Goal: Task Accomplishment & Management: Use online tool/utility

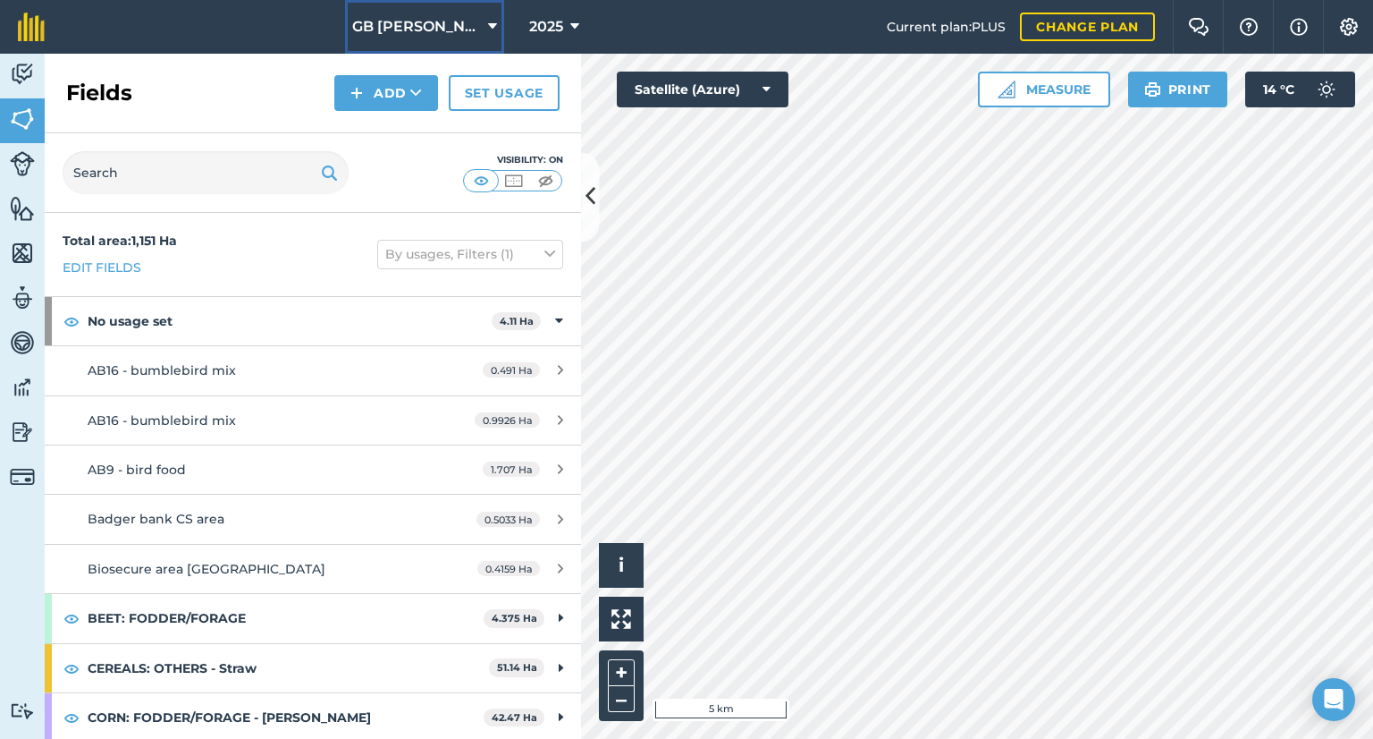
click at [443, 34] on span "GB [PERSON_NAME] Farms" at bounding box center [416, 26] width 129 height 21
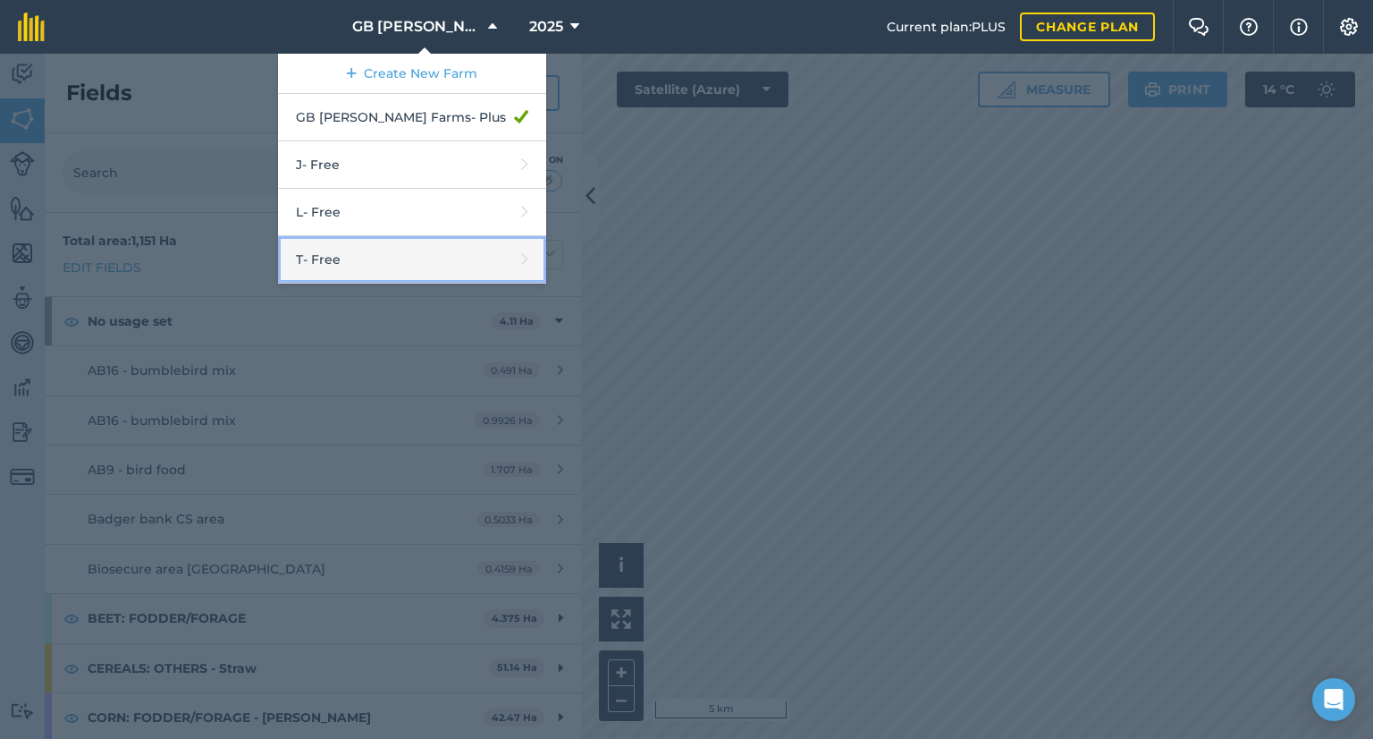
click at [420, 262] on link "T - Free" at bounding box center [412, 259] width 268 height 47
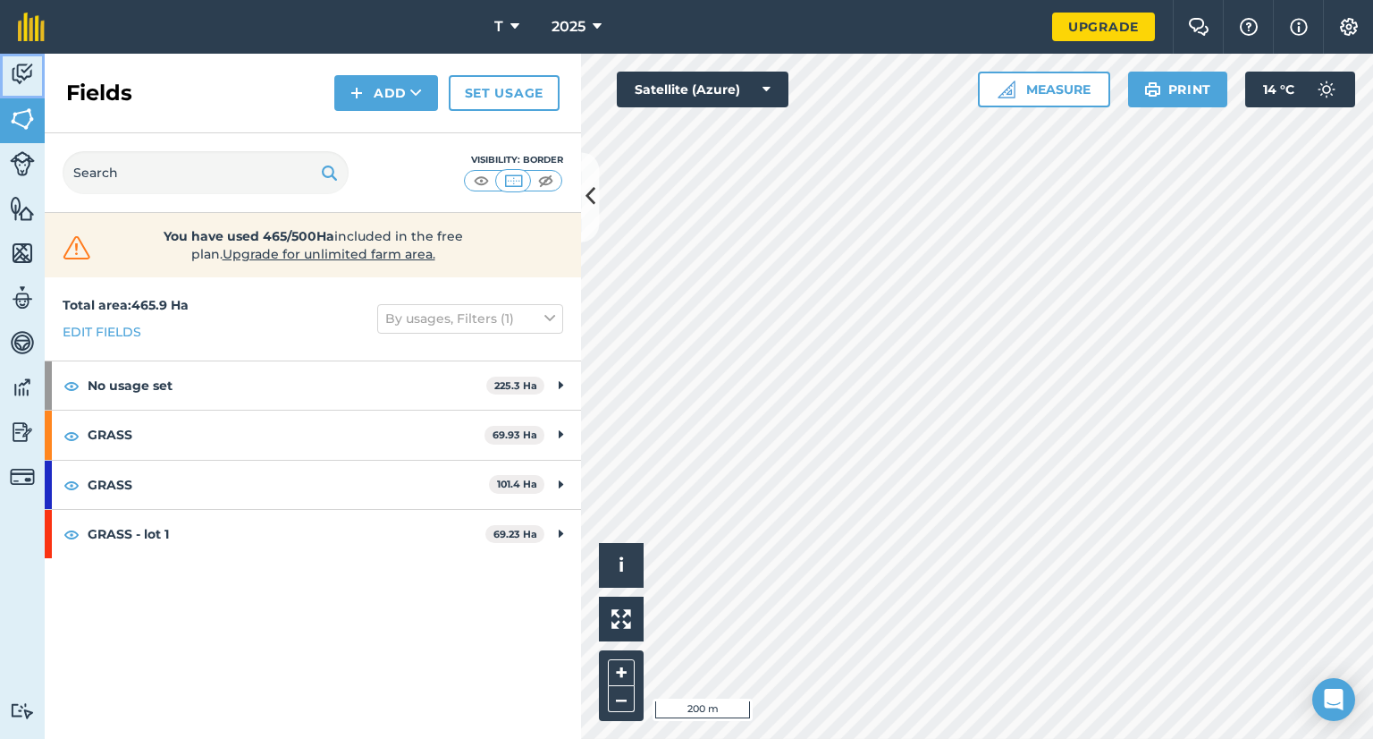
drag, startPoint x: 11, startPoint y: 83, endPoint x: 28, endPoint y: 94, distance: 20.1
click at [11, 83] on img at bounding box center [22, 74] width 25 height 27
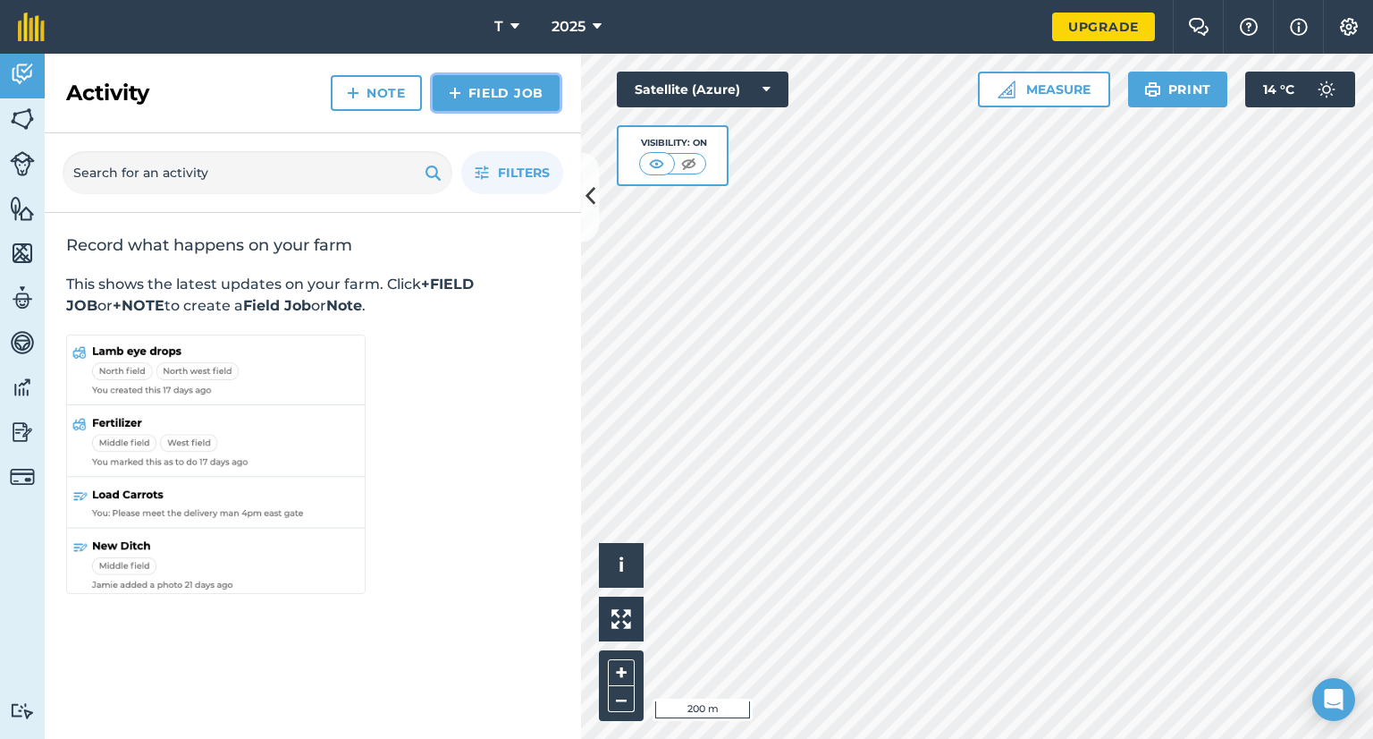
click at [465, 97] on link "Field Job" at bounding box center [496, 93] width 127 height 36
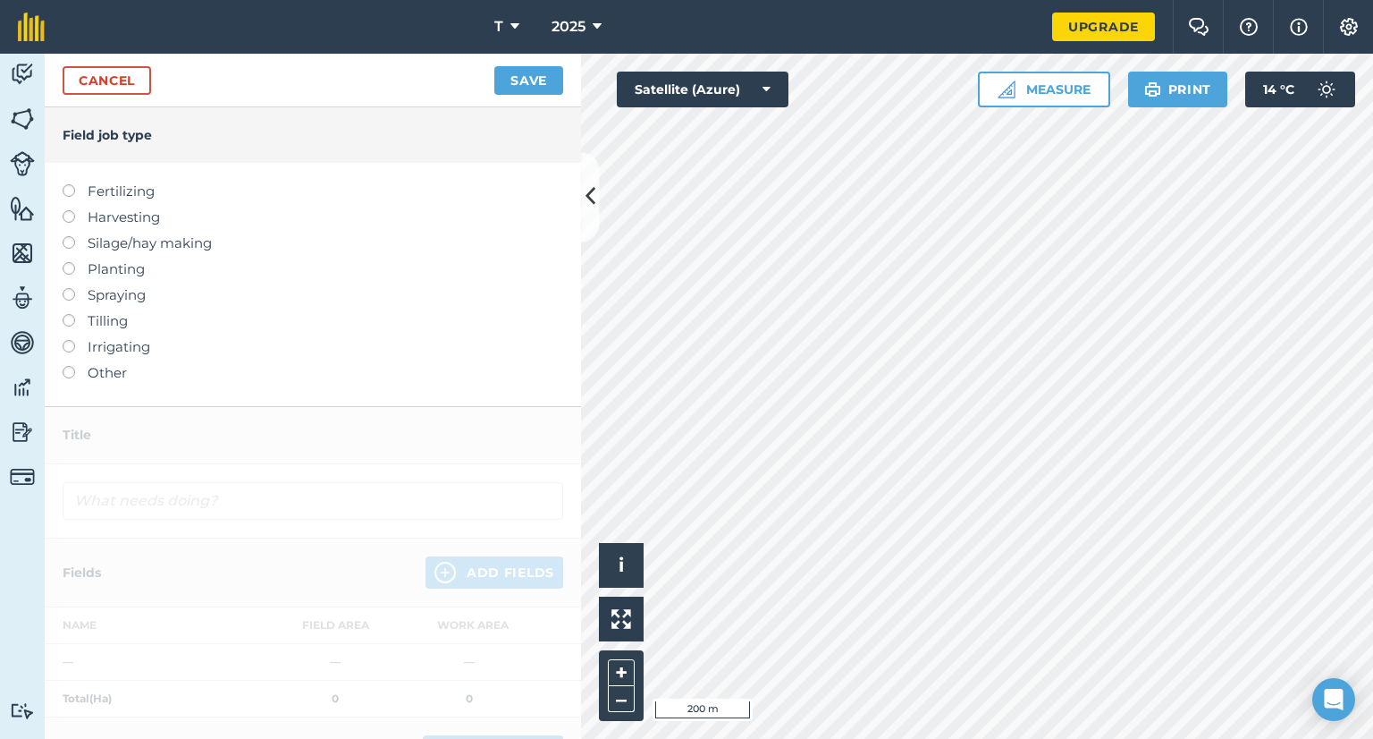
click at [136, 190] on label "Fertilizing" at bounding box center [313, 191] width 501 height 21
type input "Fertilizing"
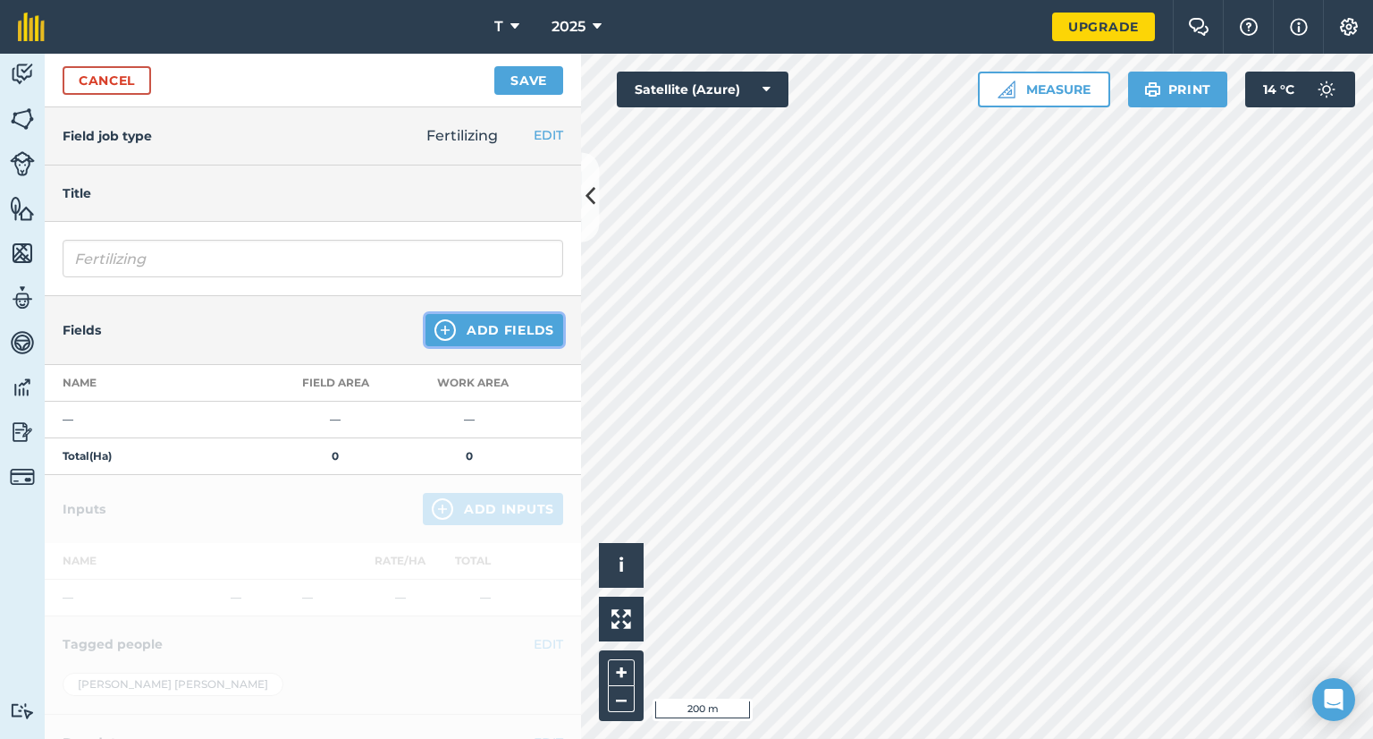
click at [526, 341] on button "Add Fields" at bounding box center [495, 330] width 138 height 32
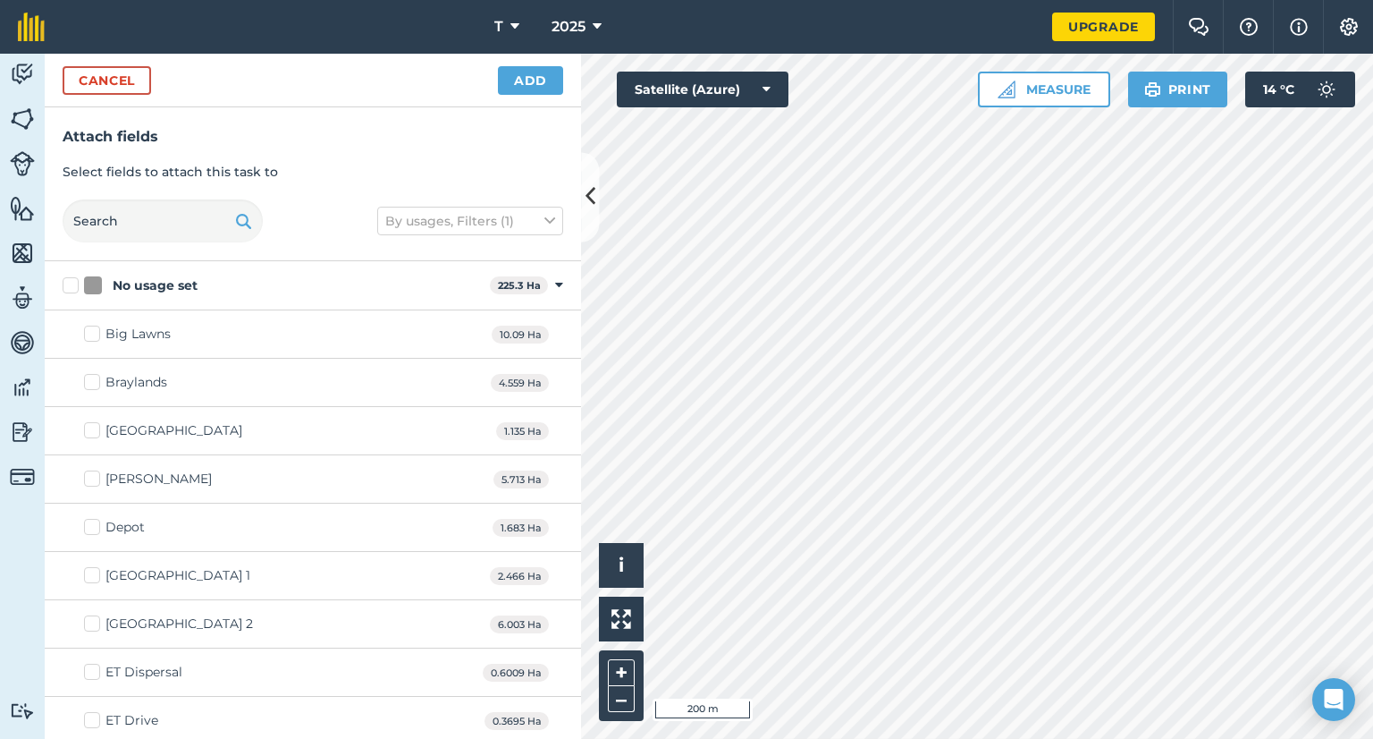
checkbox input "true"
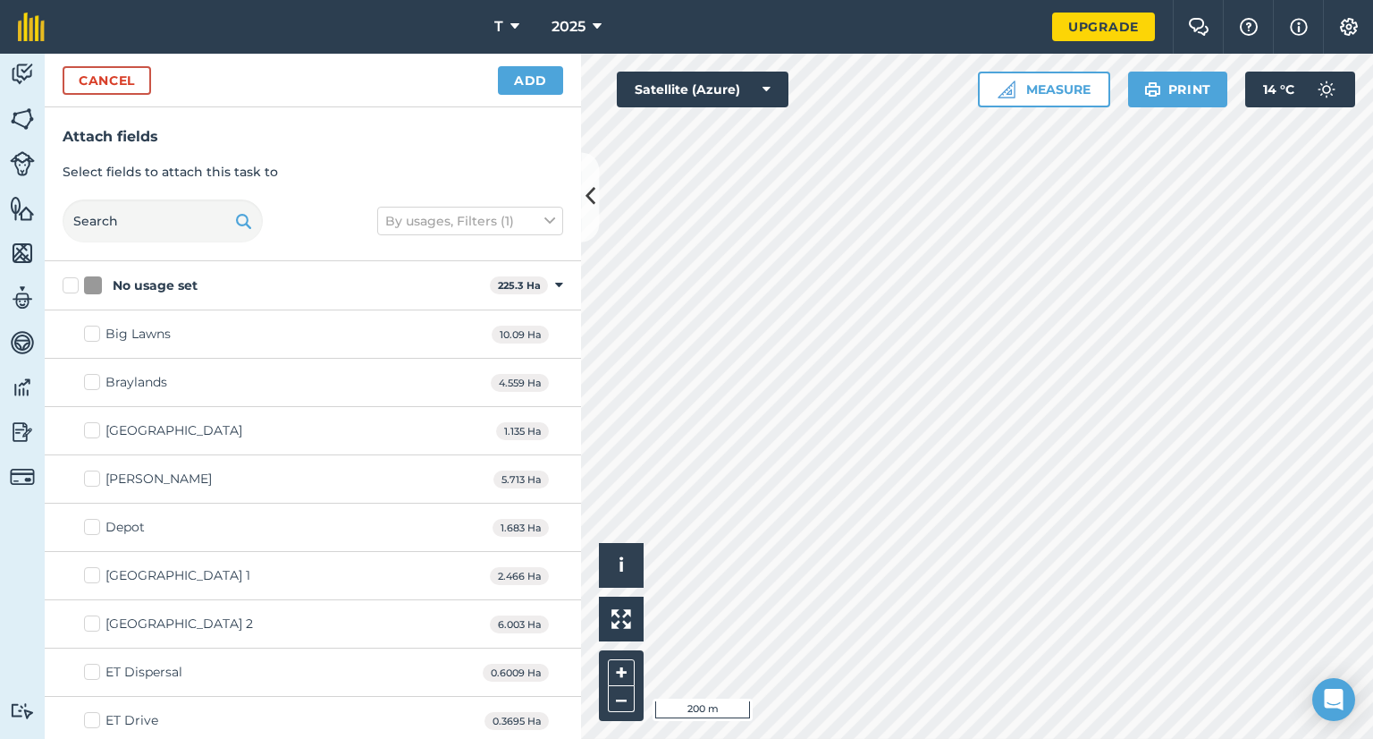
checkbox input "true"
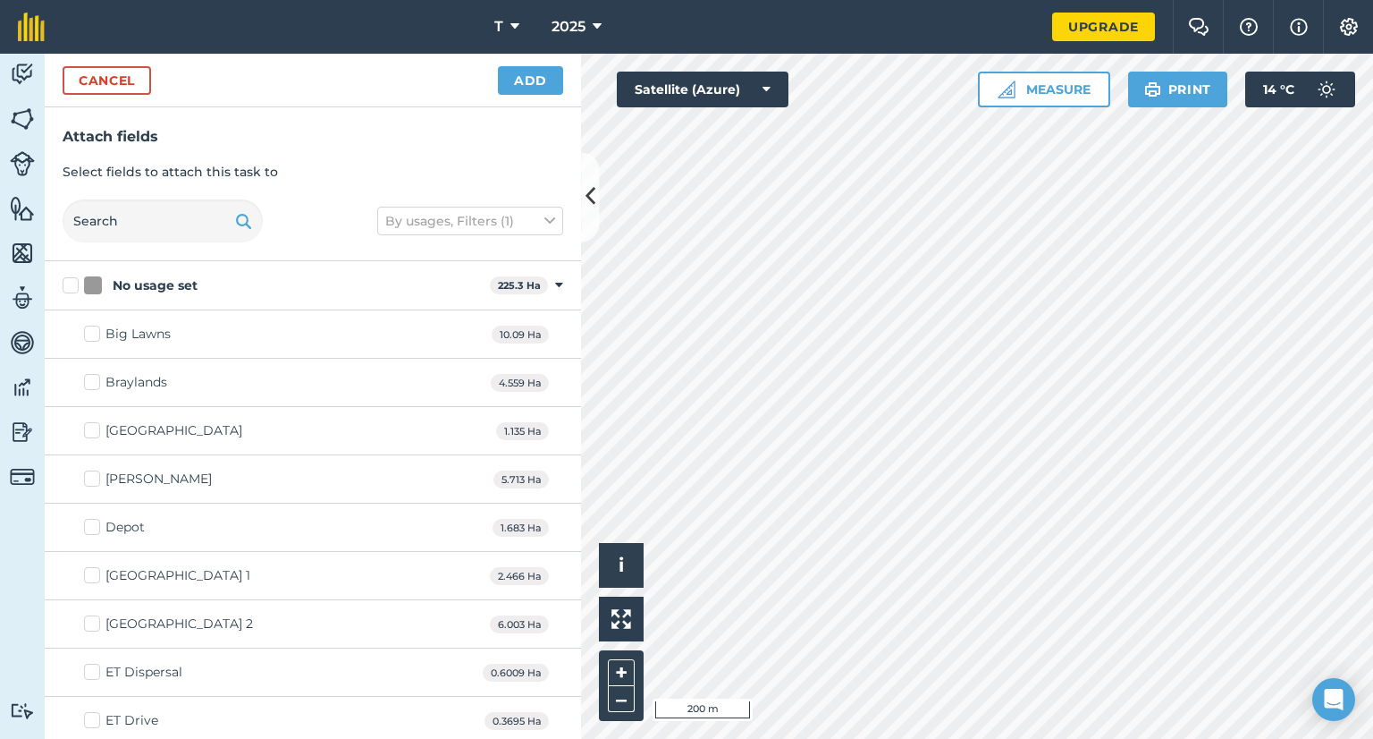
checkbox input "true"
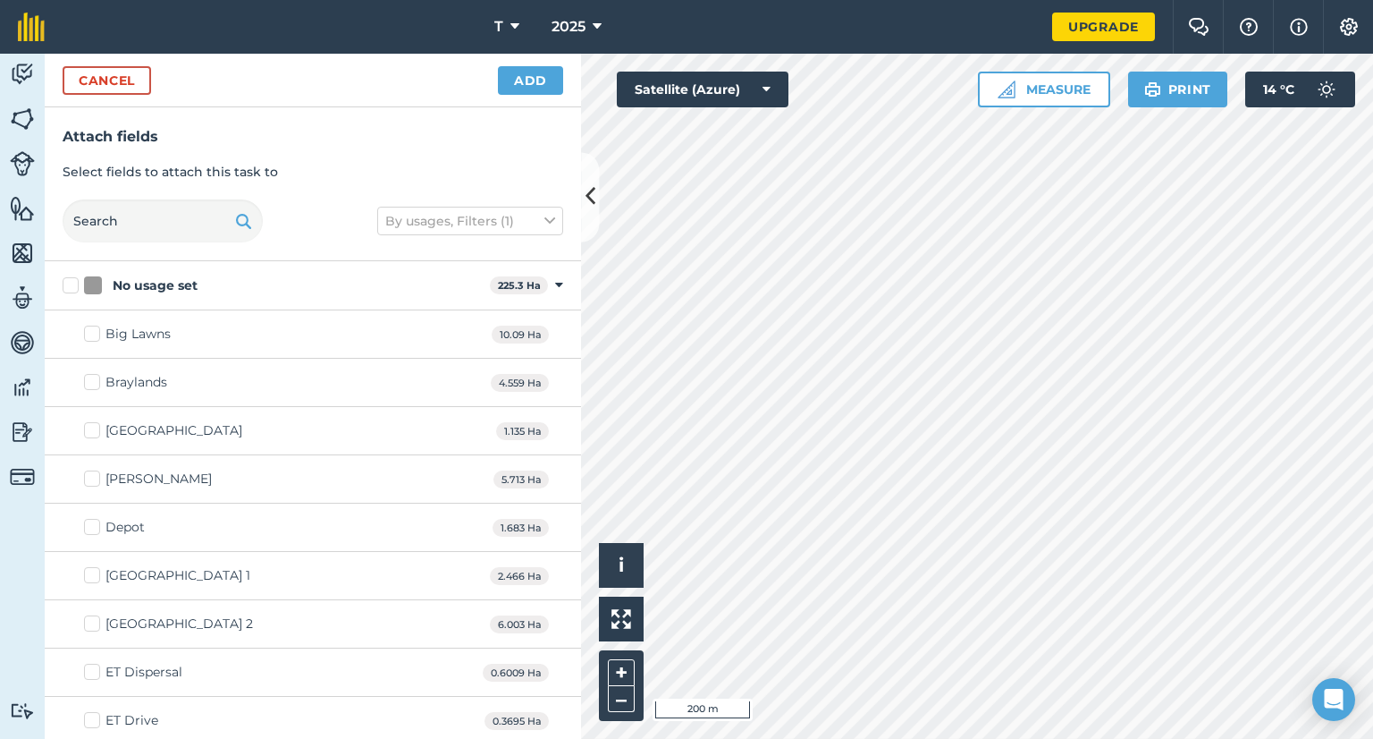
checkbox input "true"
click at [544, 76] on button "Add" at bounding box center [530, 80] width 65 height 29
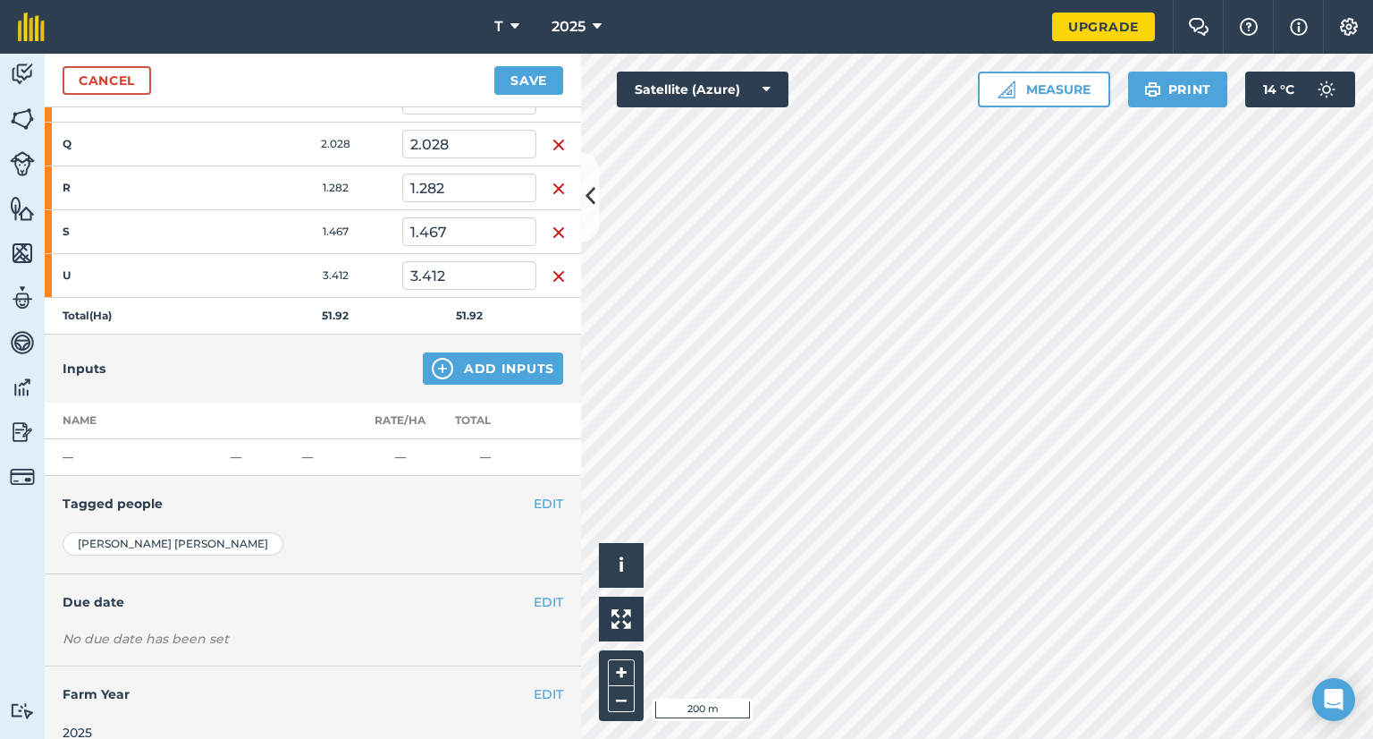
scroll to position [821, 0]
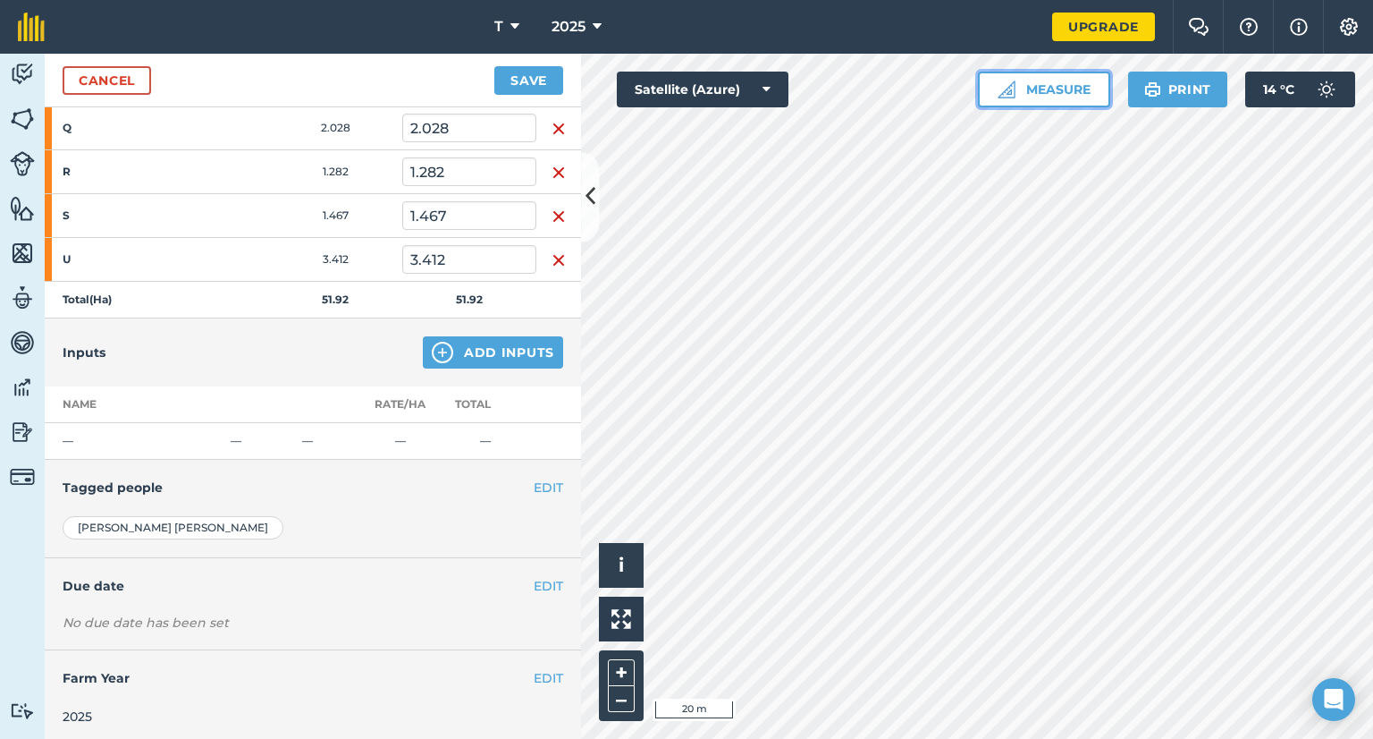
click at [1039, 96] on button "Measure" at bounding box center [1044, 90] width 132 height 36
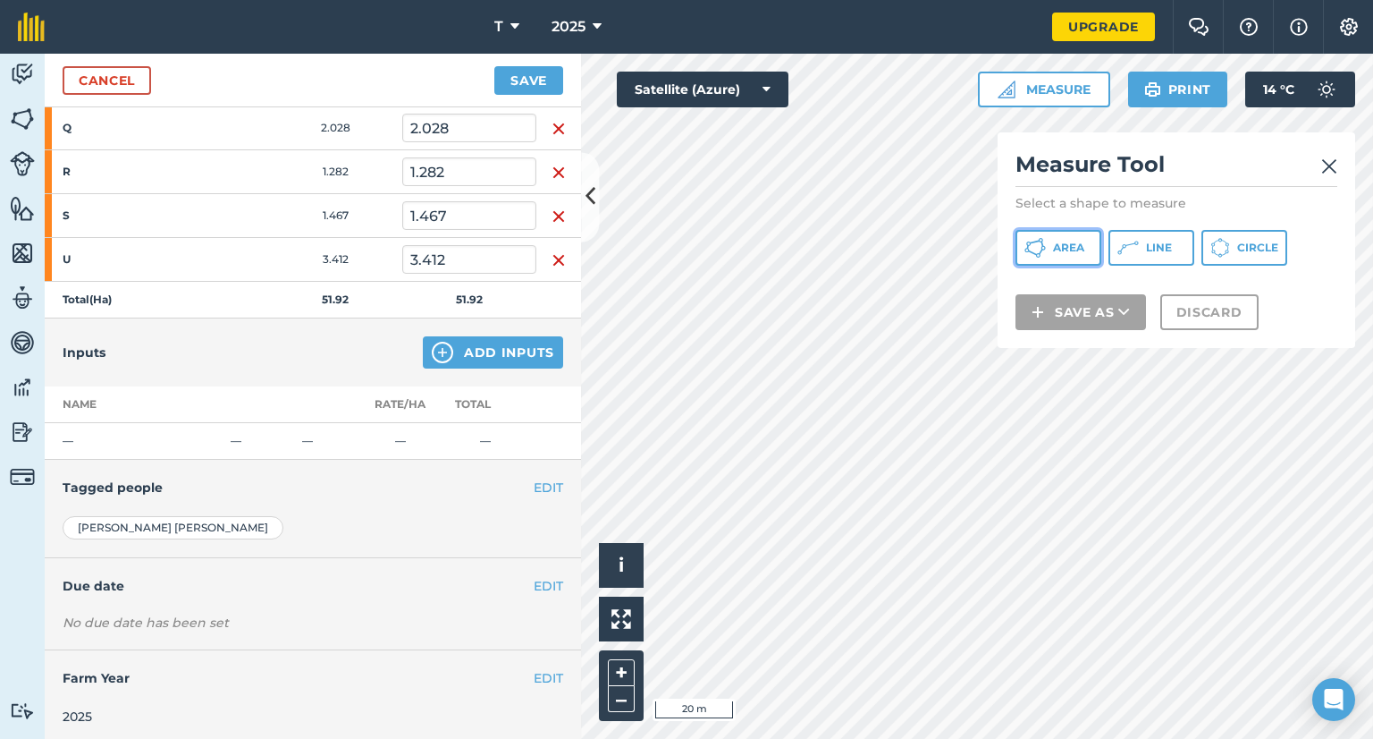
click at [1060, 253] on span "Area" at bounding box center [1068, 248] width 31 height 14
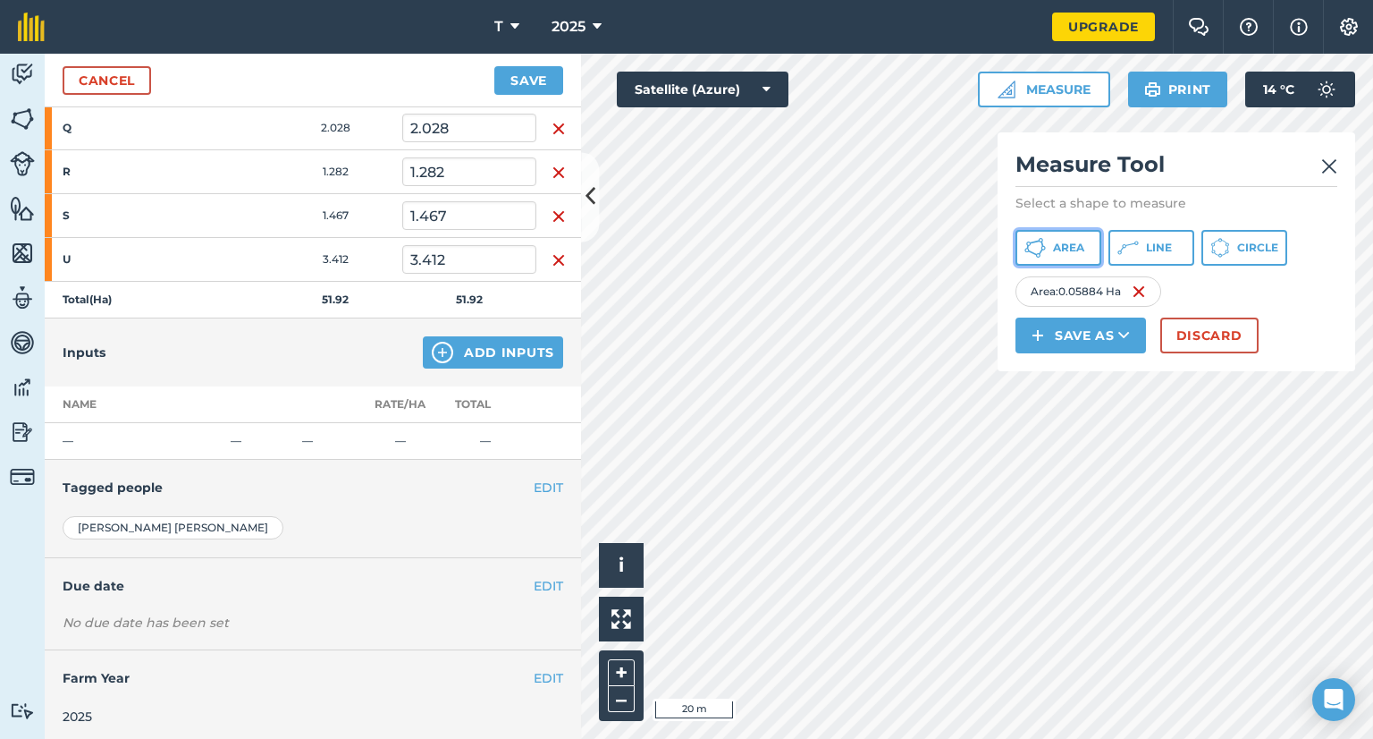
click at [1066, 247] on span "Area" at bounding box center [1068, 248] width 31 height 14
click at [1051, 248] on button "Area" at bounding box center [1059, 248] width 86 height 36
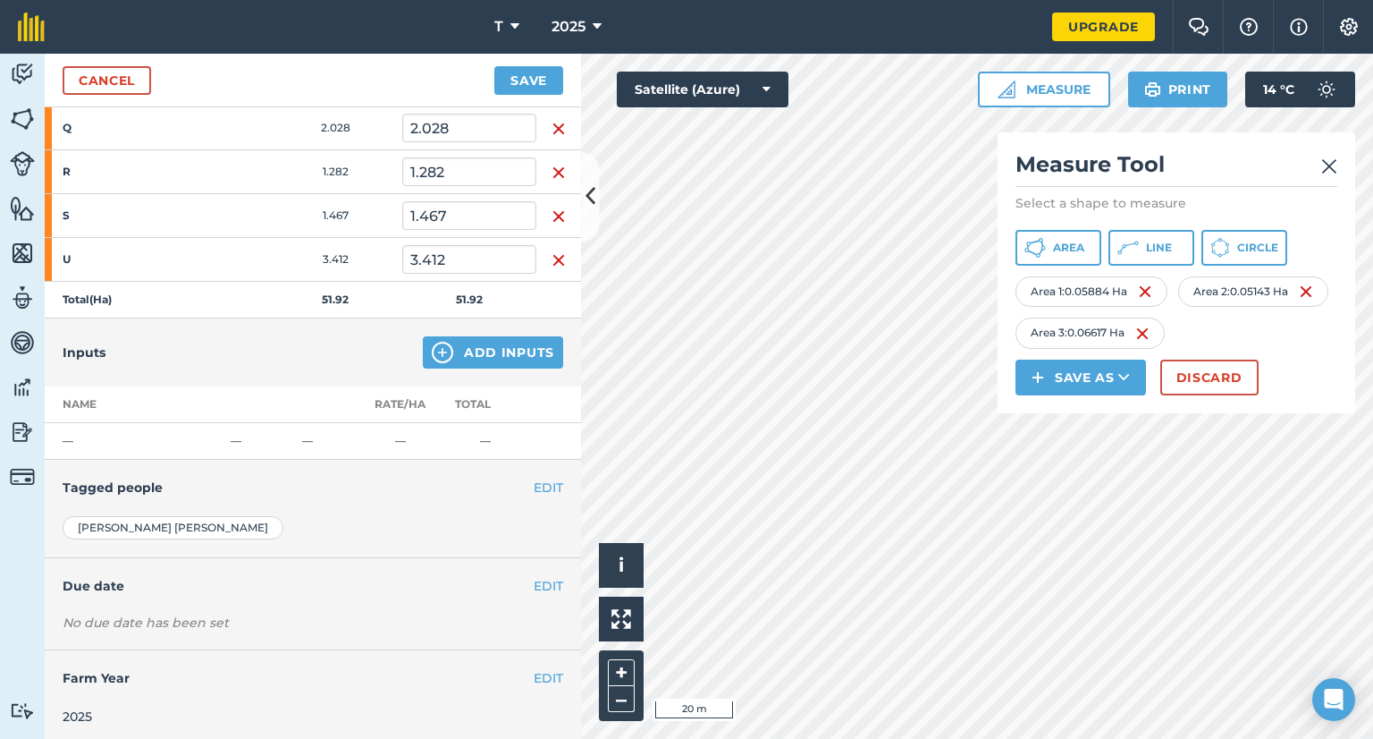
click at [1330, 183] on h2 "Measure Tool" at bounding box center [1177, 168] width 322 height 37
click at [1325, 169] on img at bounding box center [1330, 166] width 16 height 21
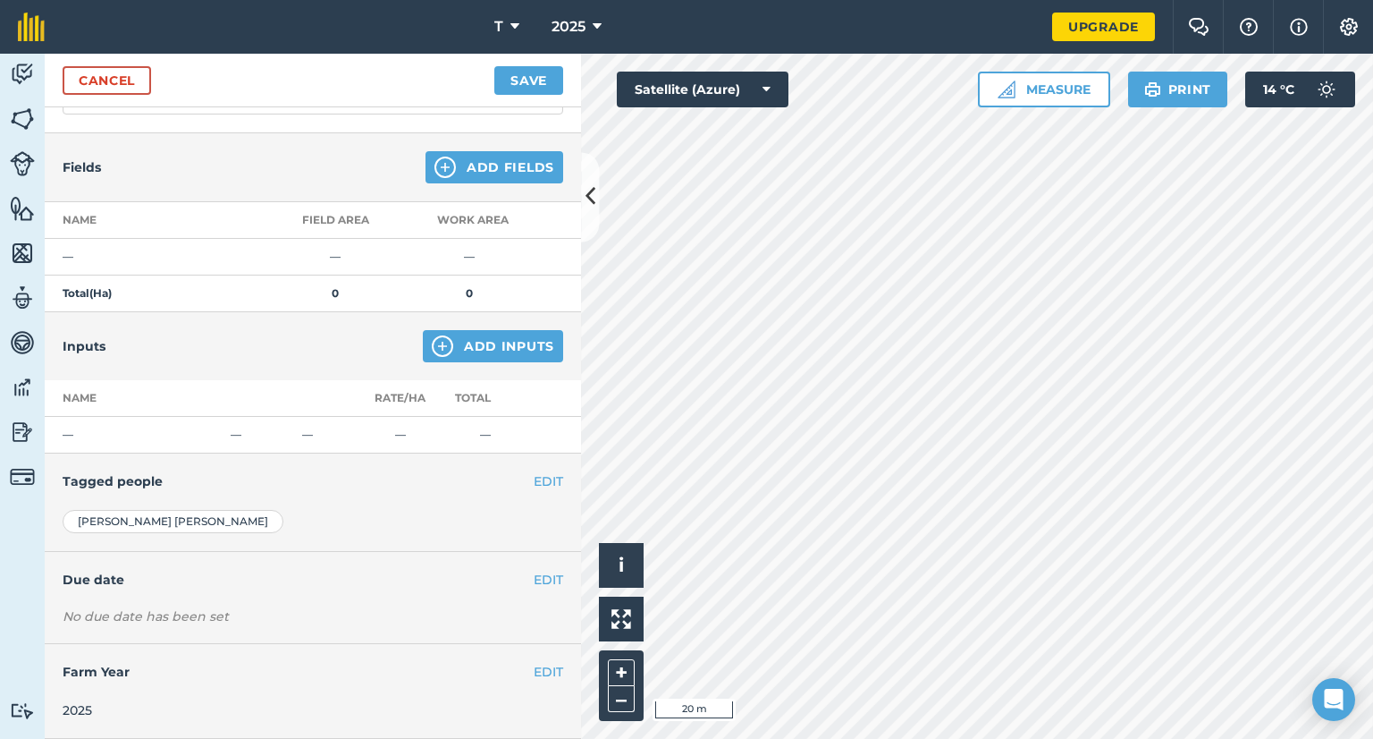
scroll to position [159, 0]
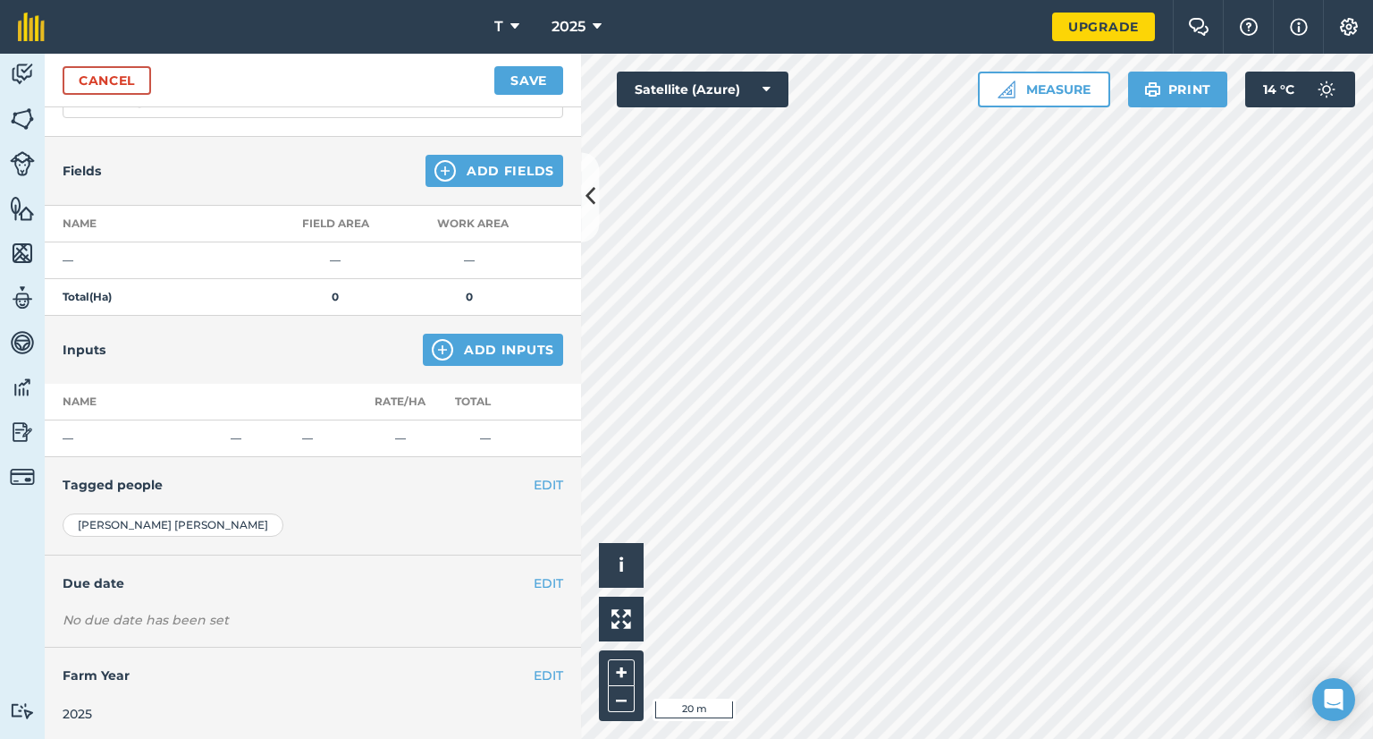
click at [533, 26] on div "2025" at bounding box center [577, 27] width 100 height 54
click at [519, 27] on icon at bounding box center [515, 26] width 9 height 21
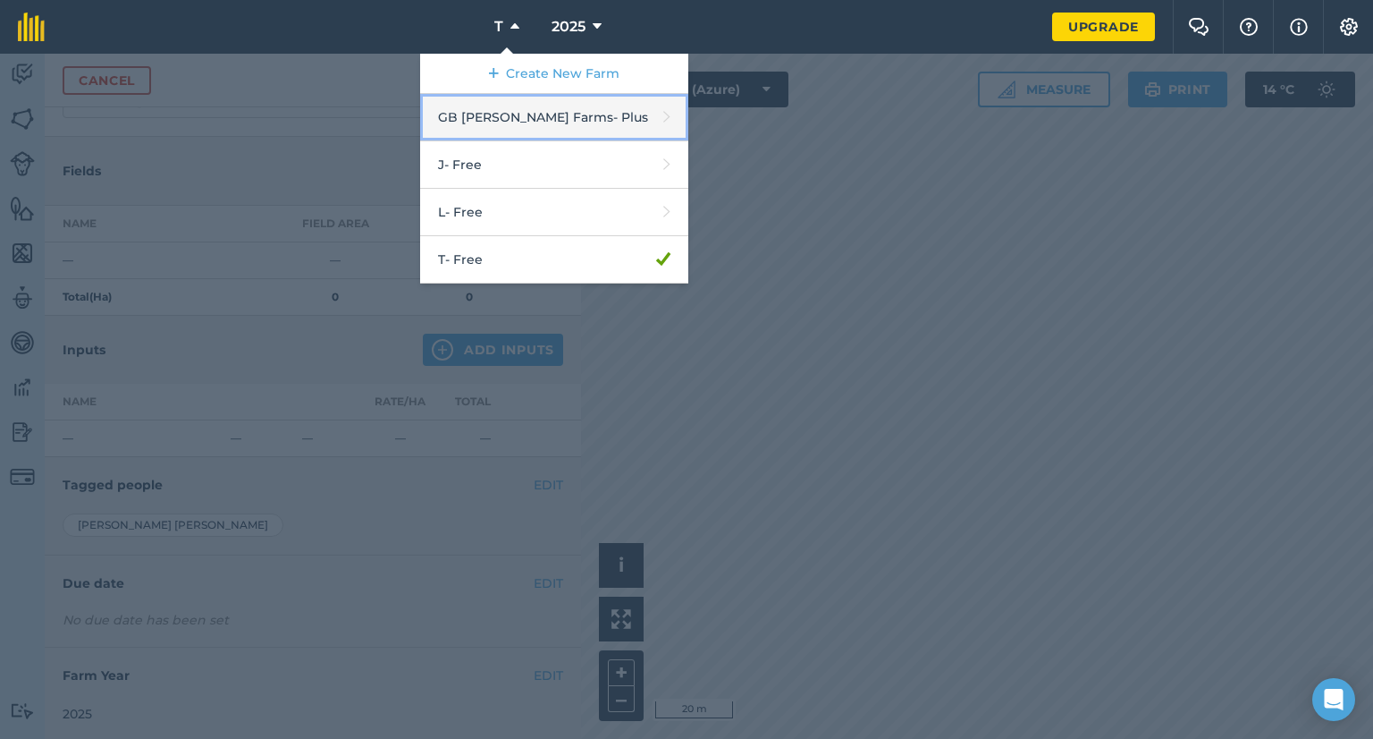
click at [536, 110] on link "GB [PERSON_NAME] Farms - Plus" at bounding box center [554, 117] width 268 height 47
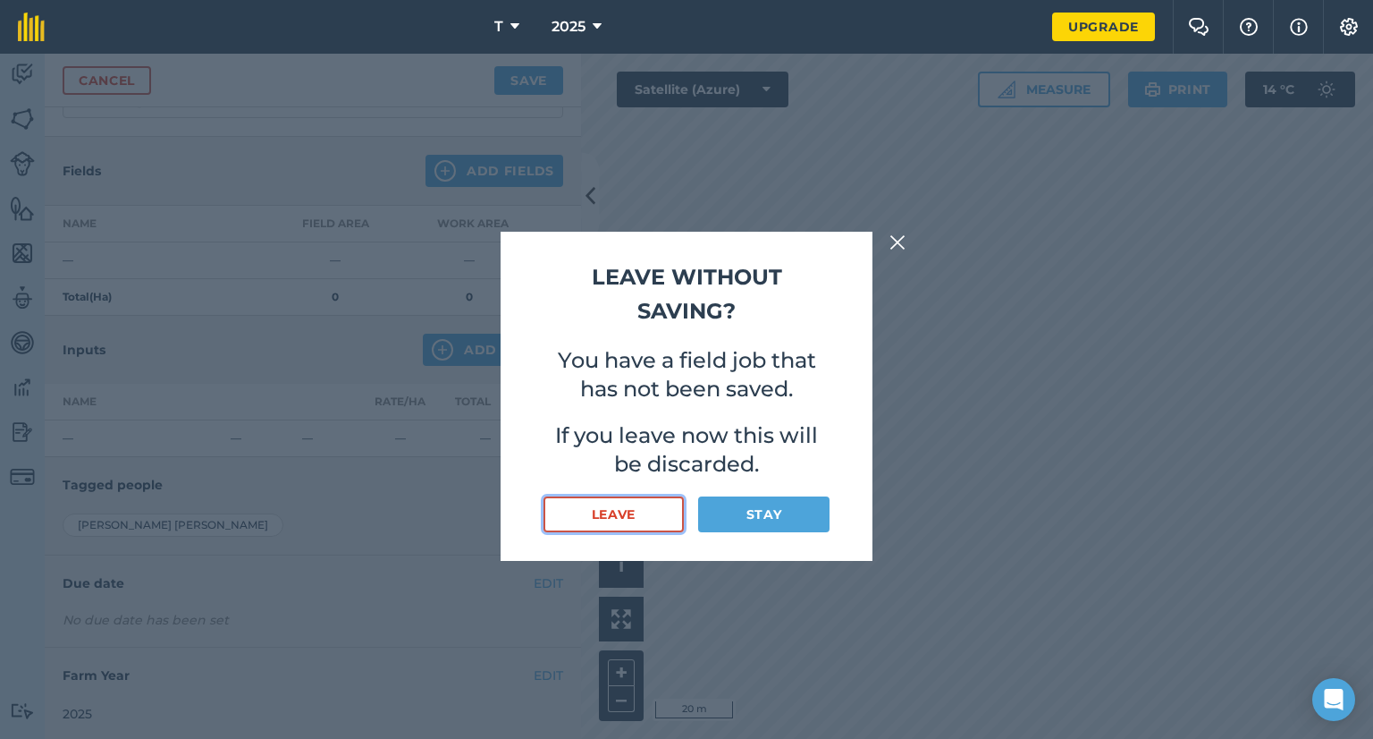
click at [626, 520] on button "Leave" at bounding box center [614, 514] width 140 height 36
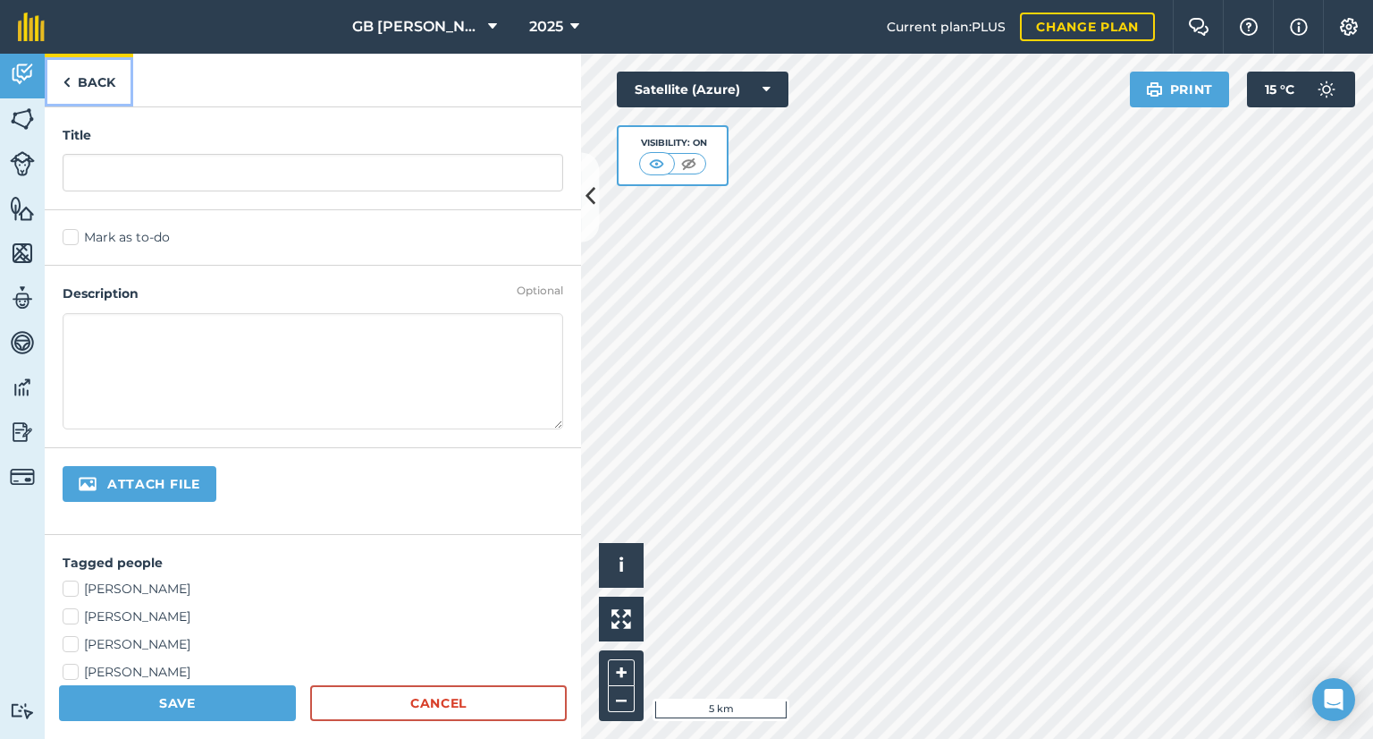
click at [104, 79] on link "Back" at bounding box center [89, 80] width 89 height 53
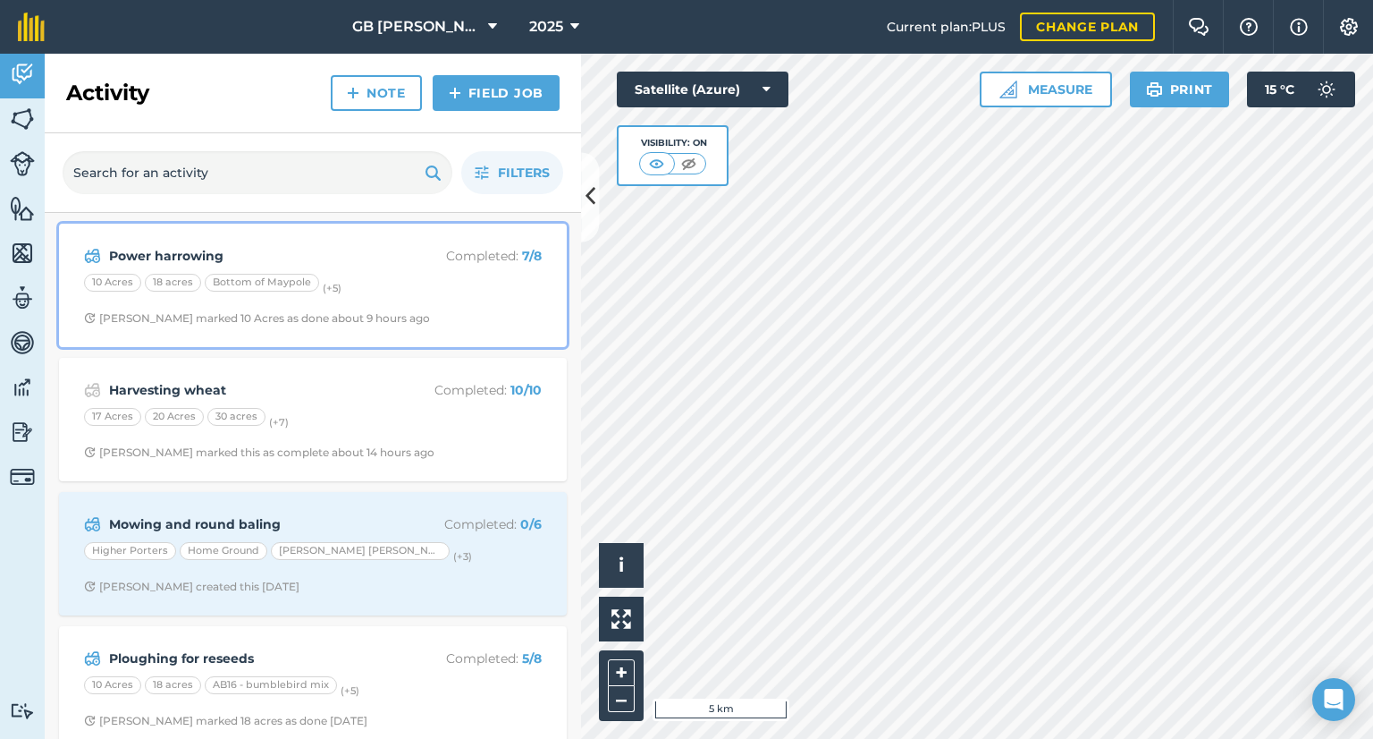
click at [484, 334] on div "Power harrowing Completed : 7 / 8 10 Acres 18 acres Bottom of Maypole (+ 5 ) An…" at bounding box center [313, 285] width 486 height 102
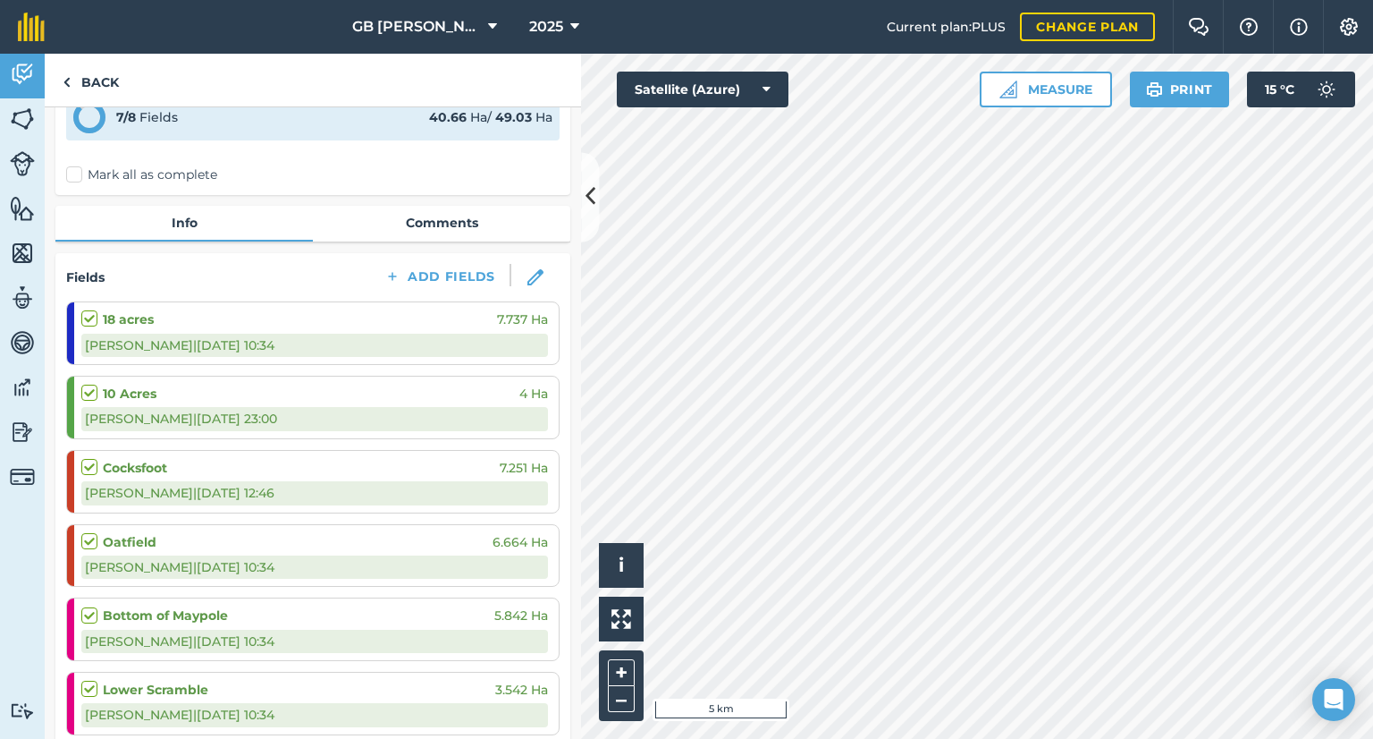
scroll to position [89, 0]
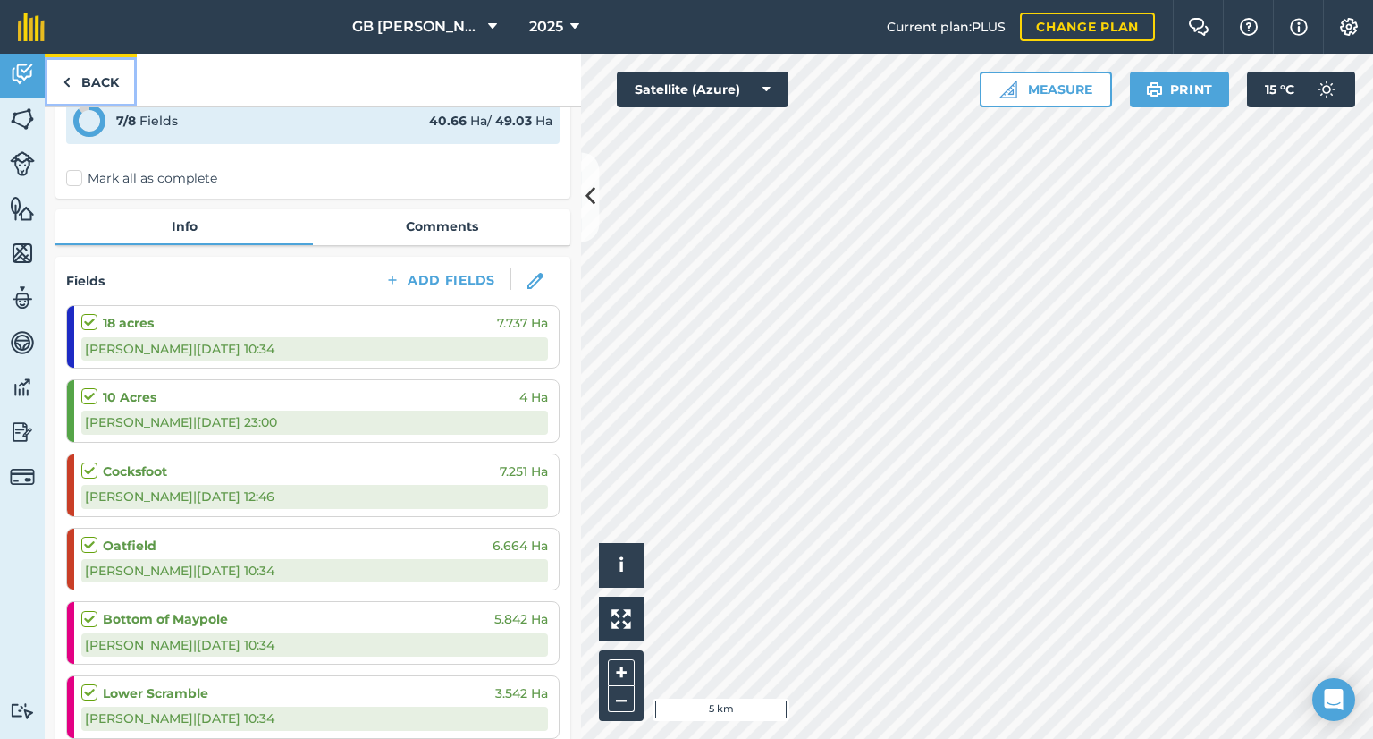
click at [109, 94] on link "Back" at bounding box center [91, 80] width 92 height 53
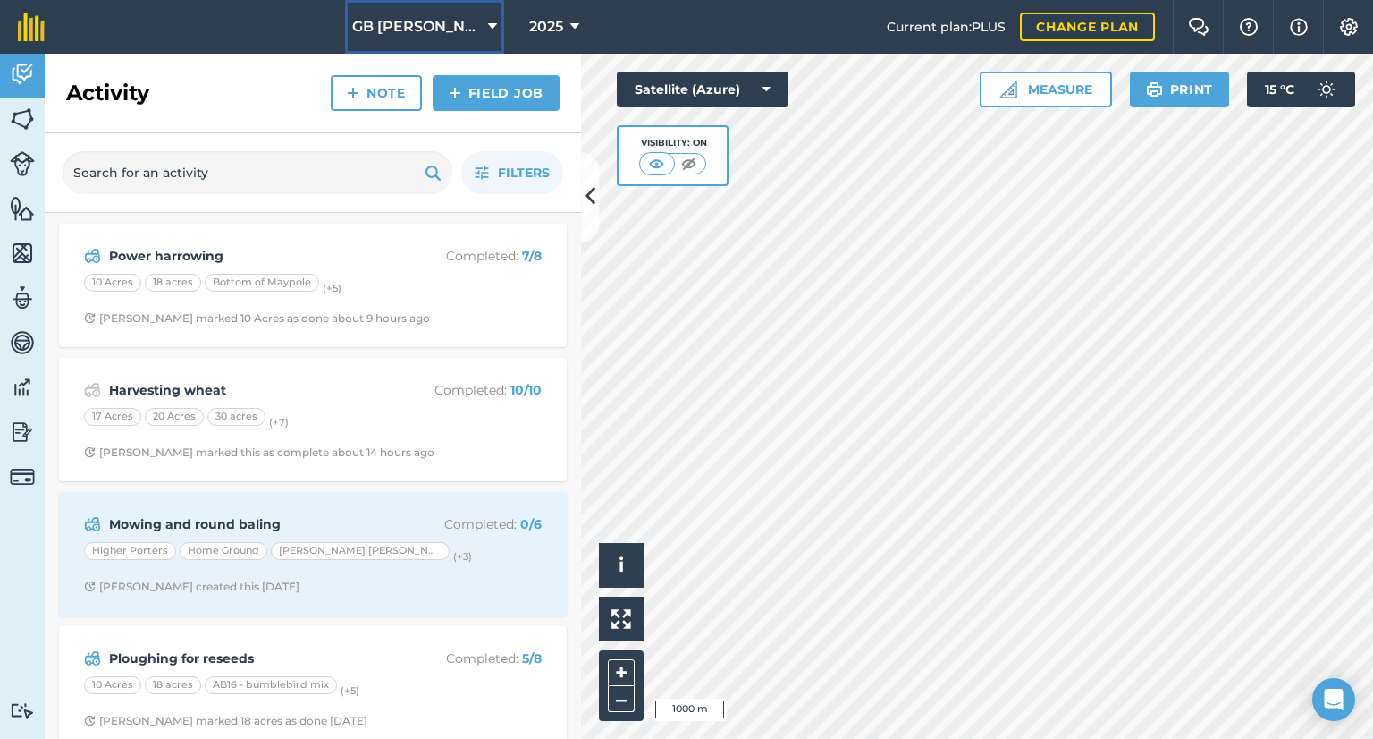
click at [443, 27] on span "GB [PERSON_NAME] Farms" at bounding box center [416, 26] width 129 height 21
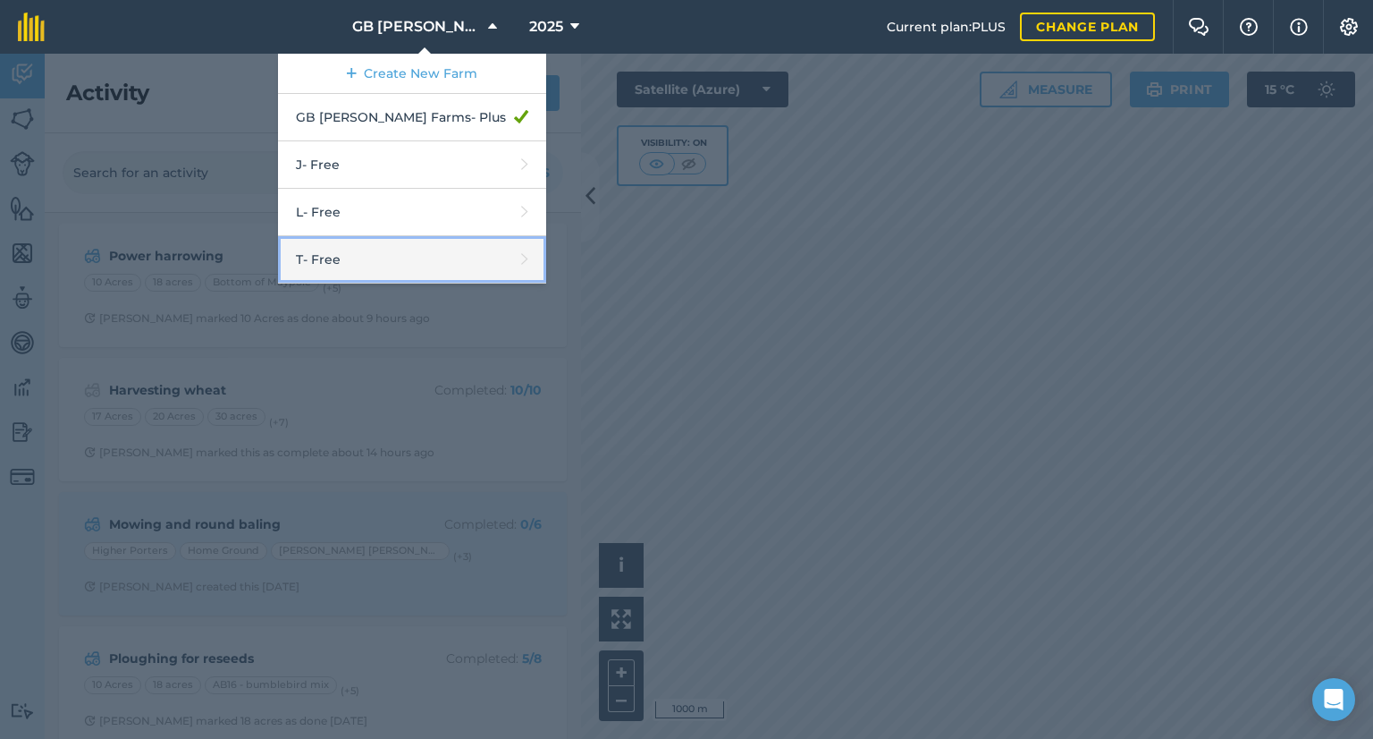
click at [383, 244] on link "T - Free" at bounding box center [412, 259] width 268 height 47
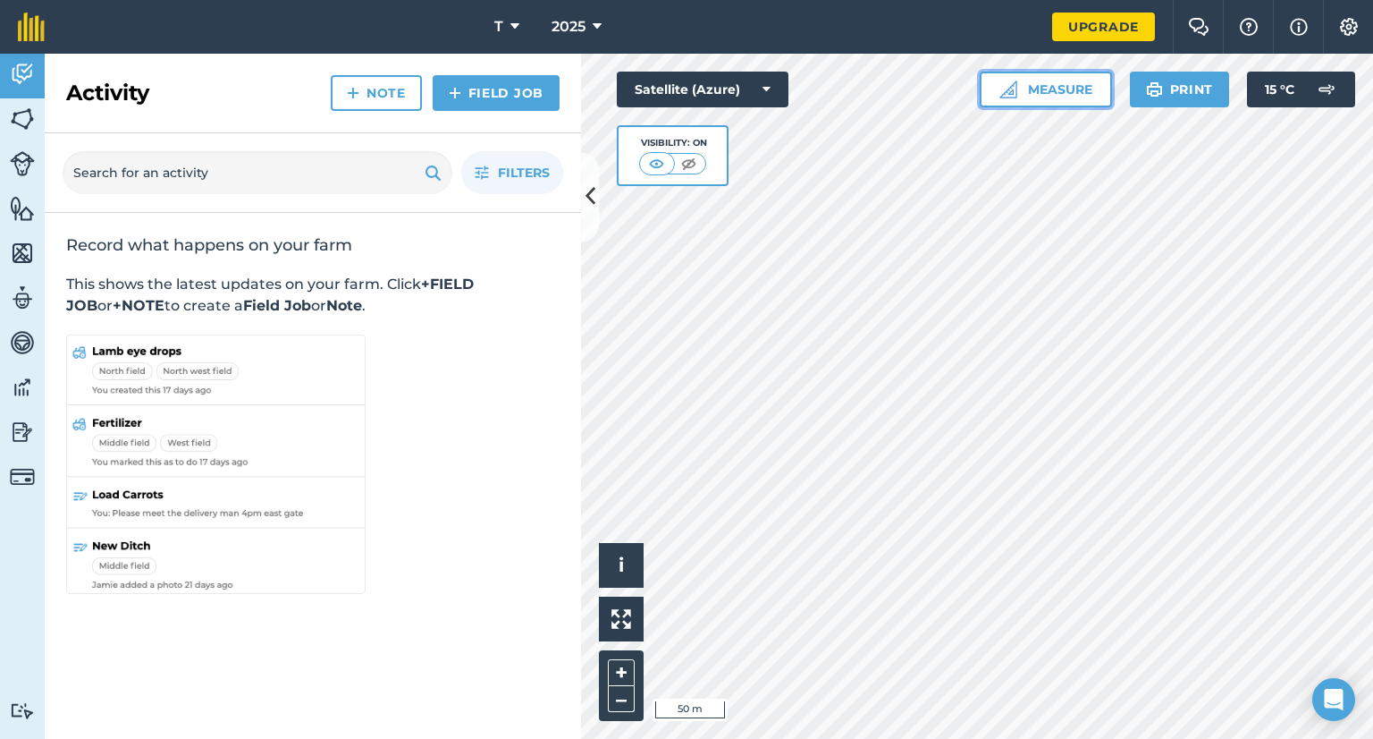
click at [1023, 93] on button "Measure" at bounding box center [1046, 90] width 132 height 36
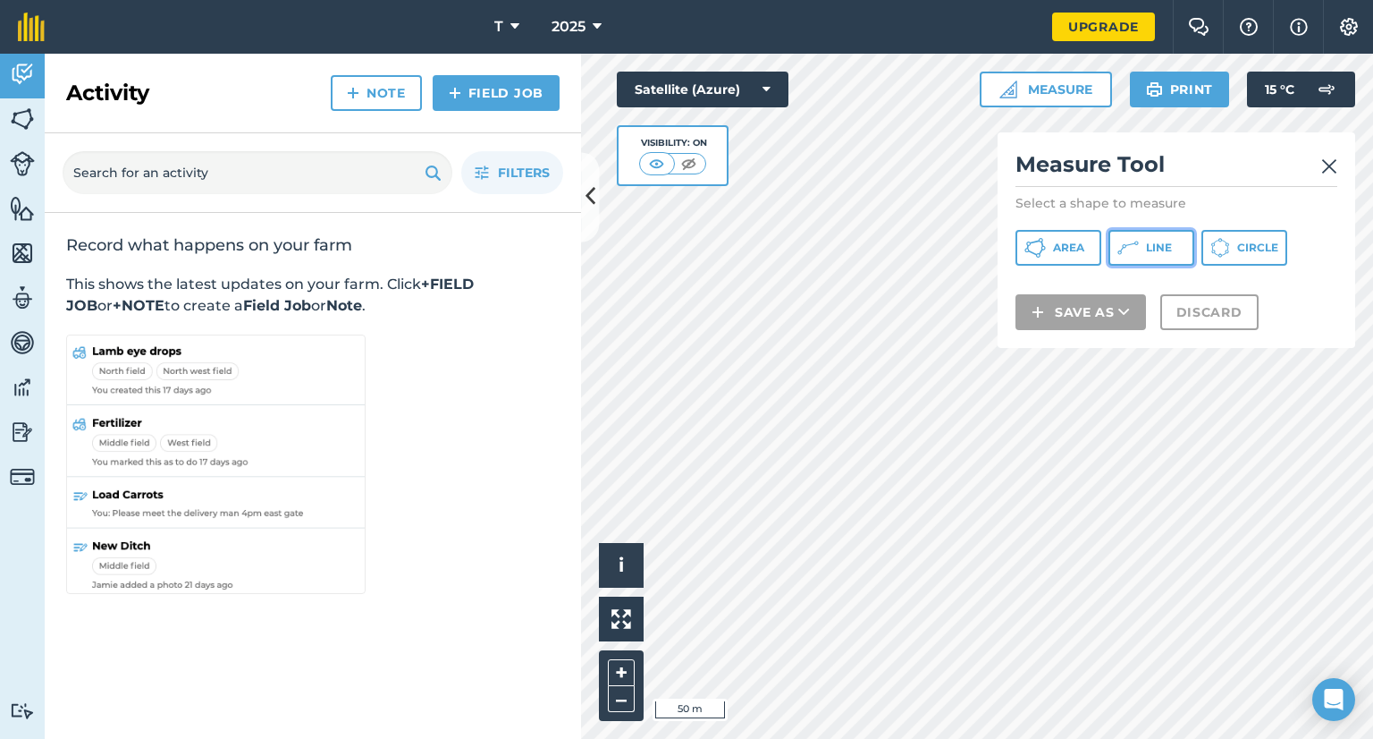
click at [1150, 252] on span "Line" at bounding box center [1159, 248] width 26 height 14
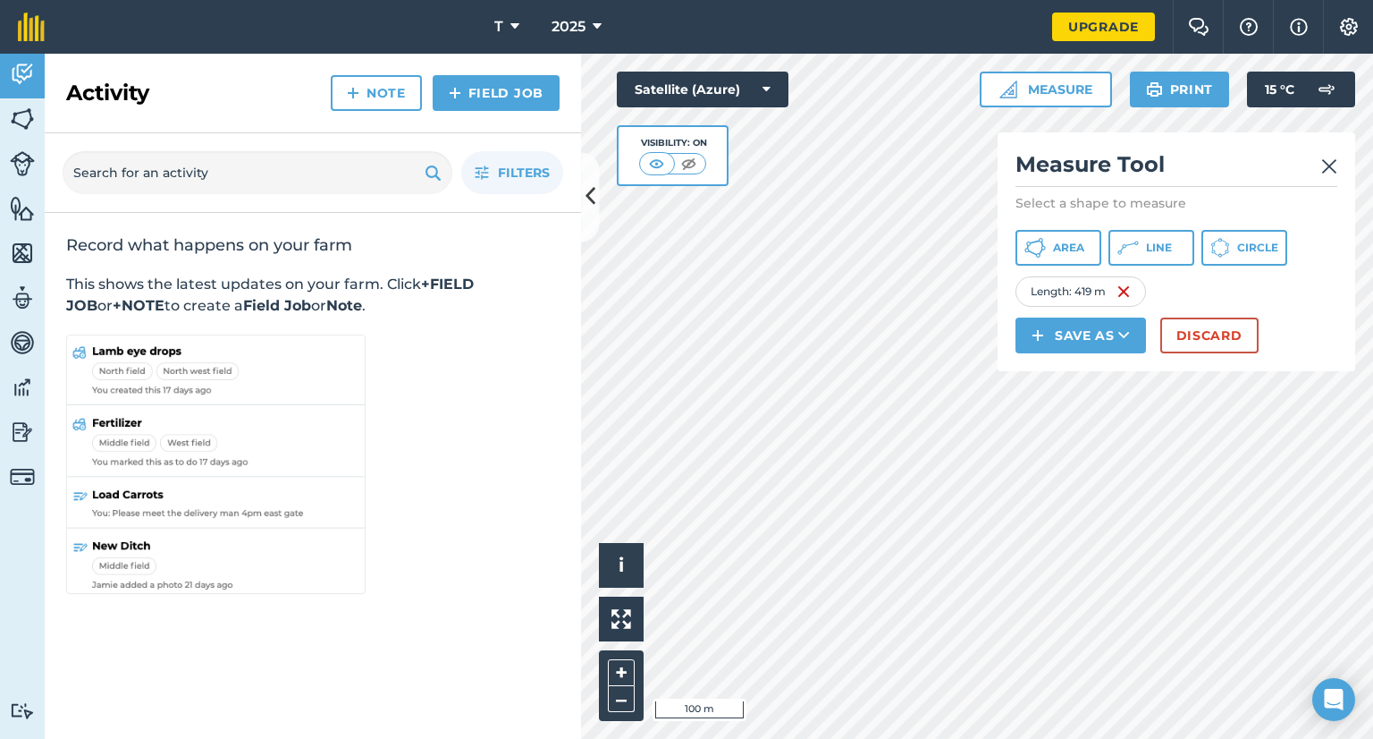
click at [1322, 170] on img at bounding box center [1330, 166] width 16 height 21
